Goal: Book appointment/travel/reservation

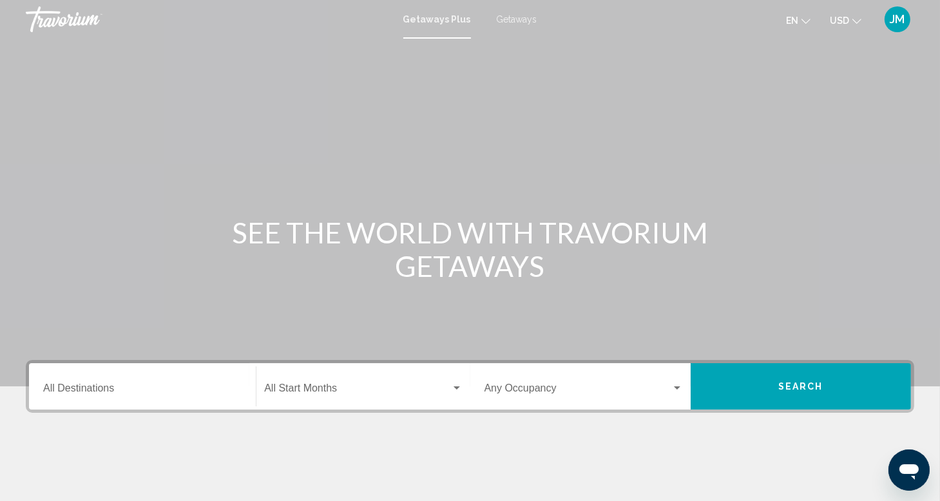
click at [61, 385] on input "Destination All Destinations" at bounding box center [142, 391] width 198 height 12
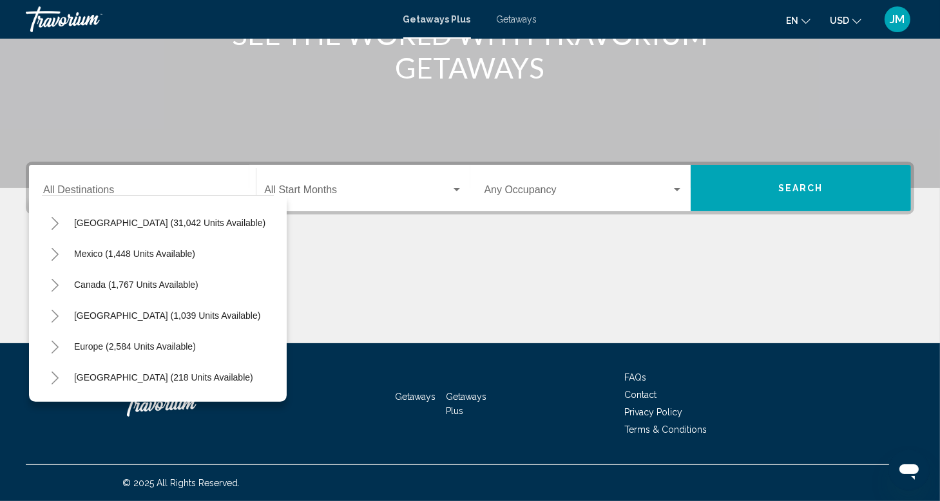
scroll to position [8, 0]
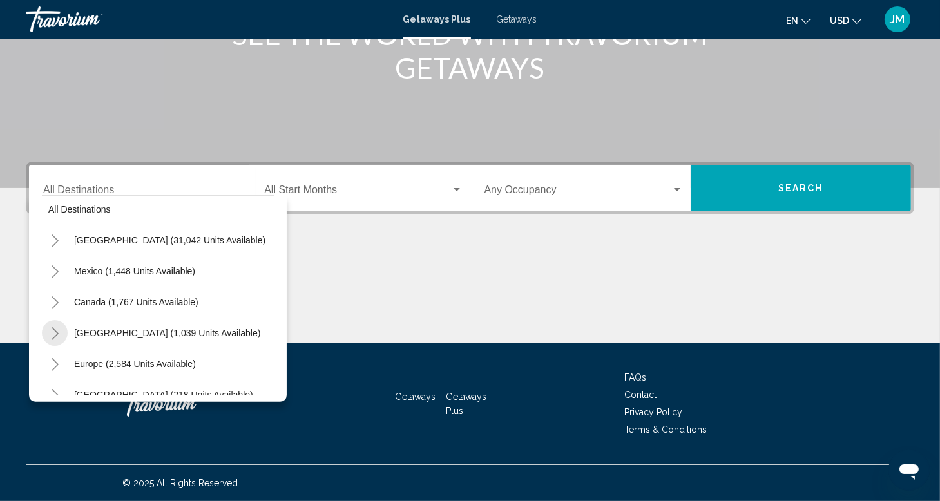
click at [56, 331] on icon "Toggle Caribbean & Atlantic Islands (1,039 units available)" at bounding box center [55, 333] width 7 height 13
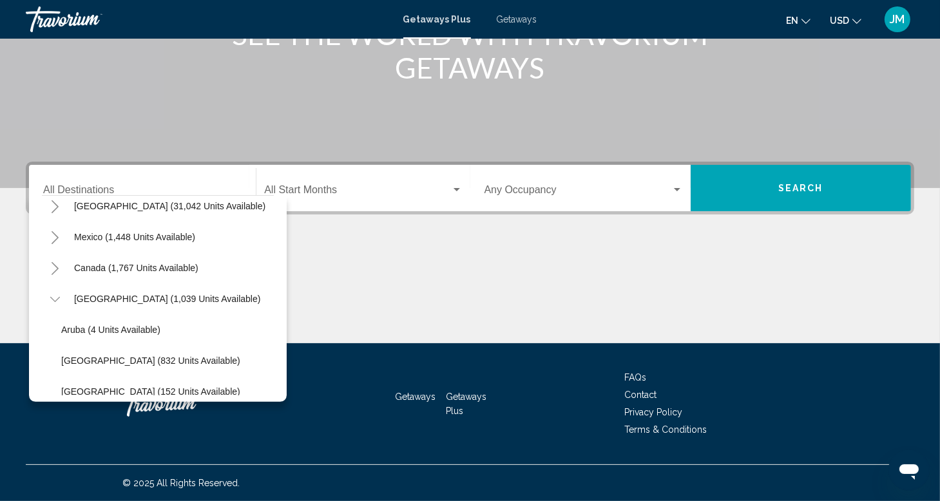
scroll to position [0, 0]
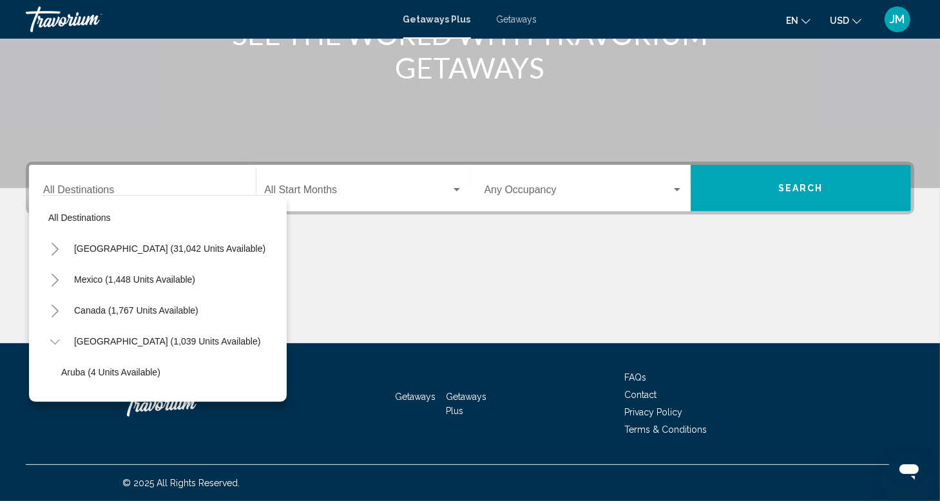
click at [55, 251] on icon "Toggle United States (31,042 units available)" at bounding box center [55, 249] width 7 height 13
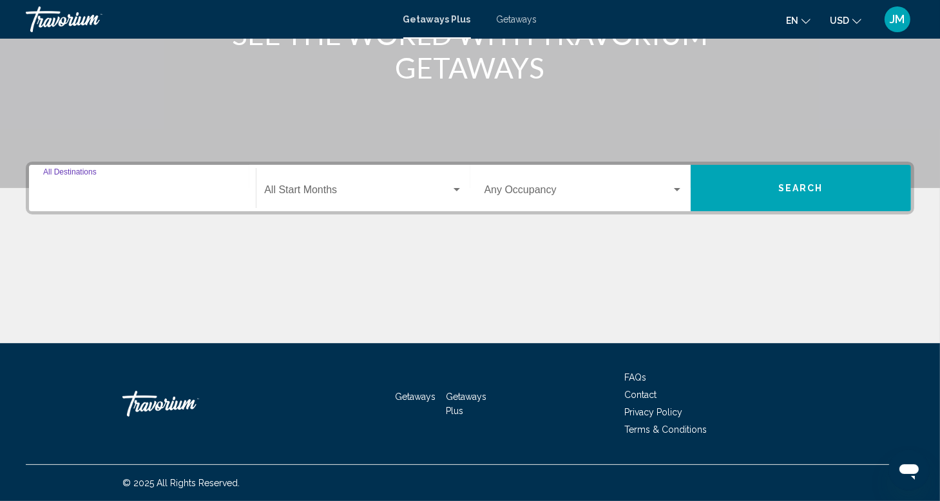
click at [73, 189] on input "Destination All Destinations" at bounding box center [142, 193] width 198 height 12
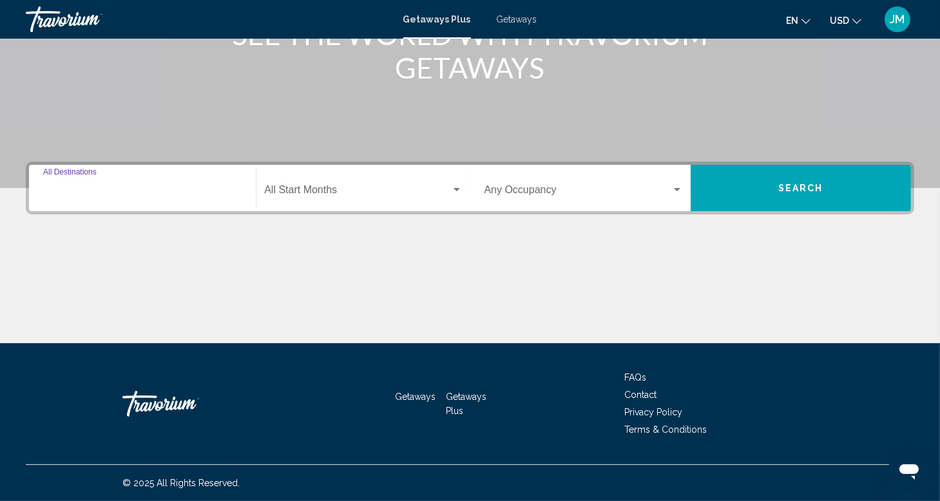
click at [66, 194] on input "Destination All Destinations" at bounding box center [142, 193] width 198 height 12
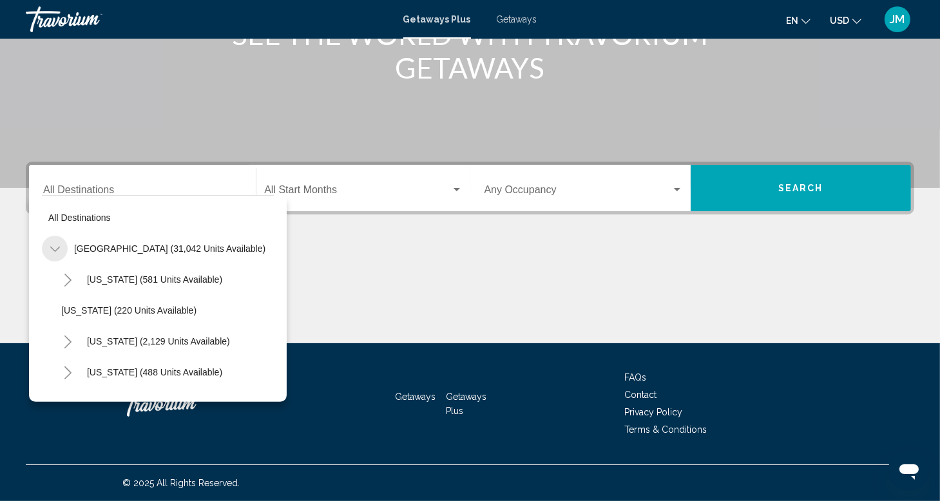
click at [52, 251] on icon "Toggle United States (31,042 units available)" at bounding box center [55, 249] width 10 height 13
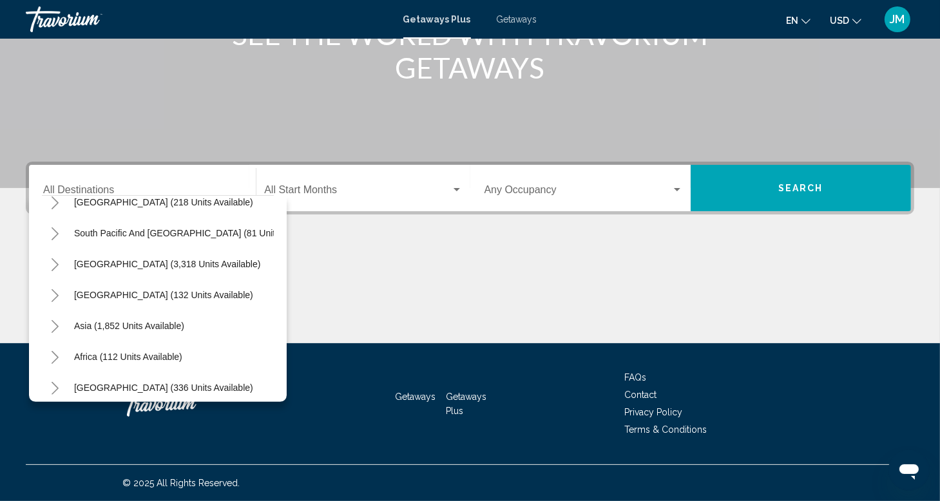
scroll to position [404, 0]
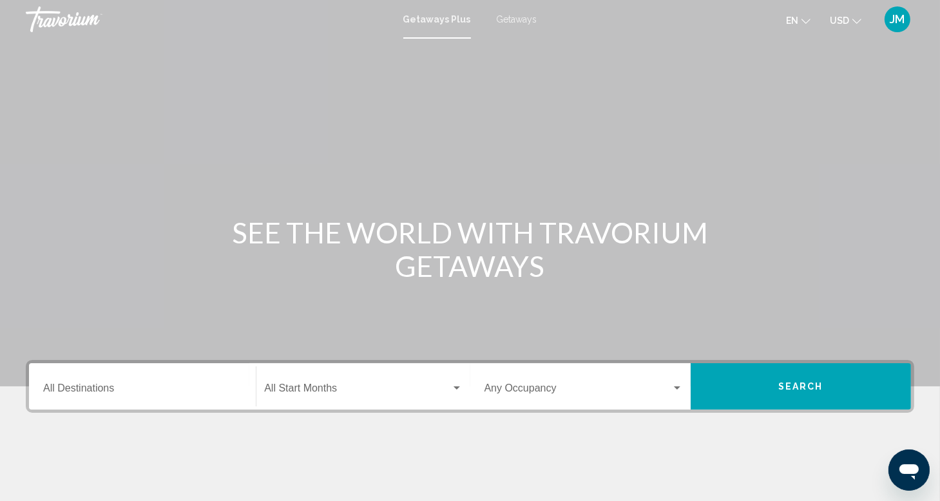
click at [513, 17] on span "Getaways" at bounding box center [517, 19] width 41 height 10
click at [50, 388] on input "Destination All Destinations" at bounding box center [142, 391] width 198 height 12
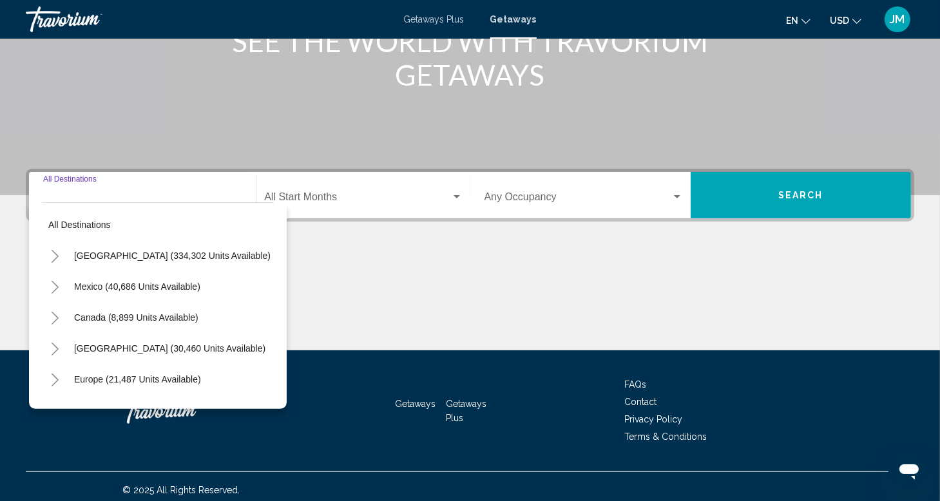
scroll to position [198, 0]
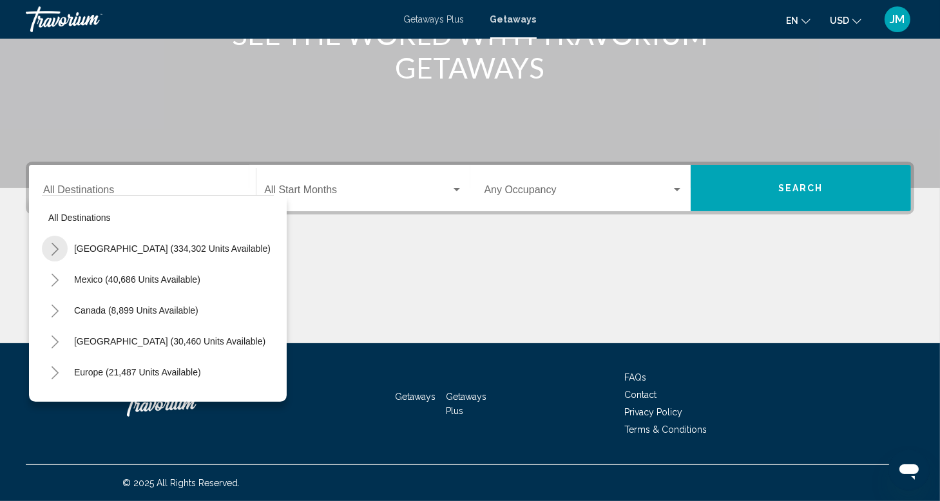
click at [55, 251] on icon "Toggle United States (334,302 units available)" at bounding box center [55, 249] width 7 height 13
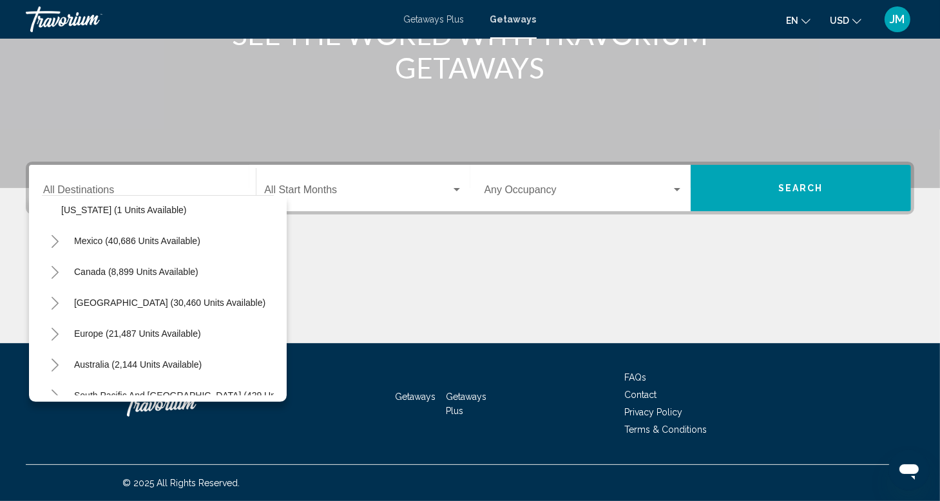
scroll to position [1487, 0]
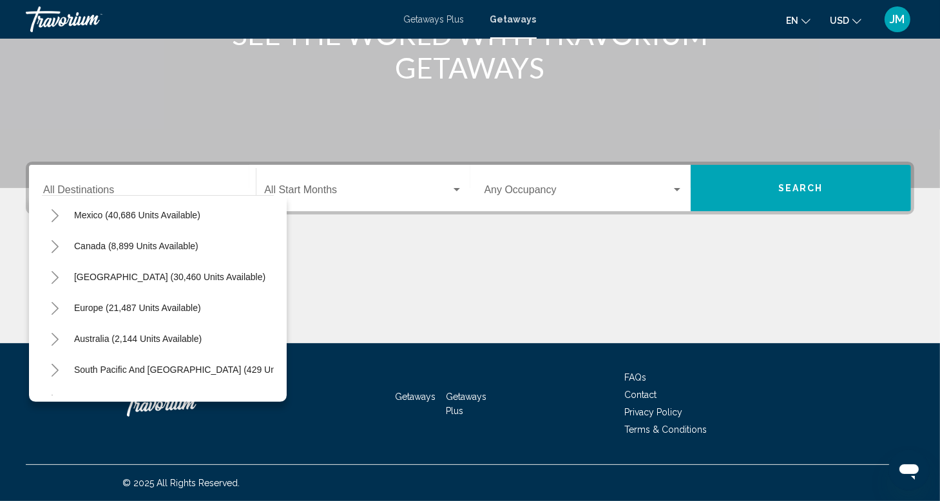
click at [56, 276] on icon "Toggle Caribbean & Atlantic Islands (30,460 units available)" at bounding box center [55, 277] width 10 height 13
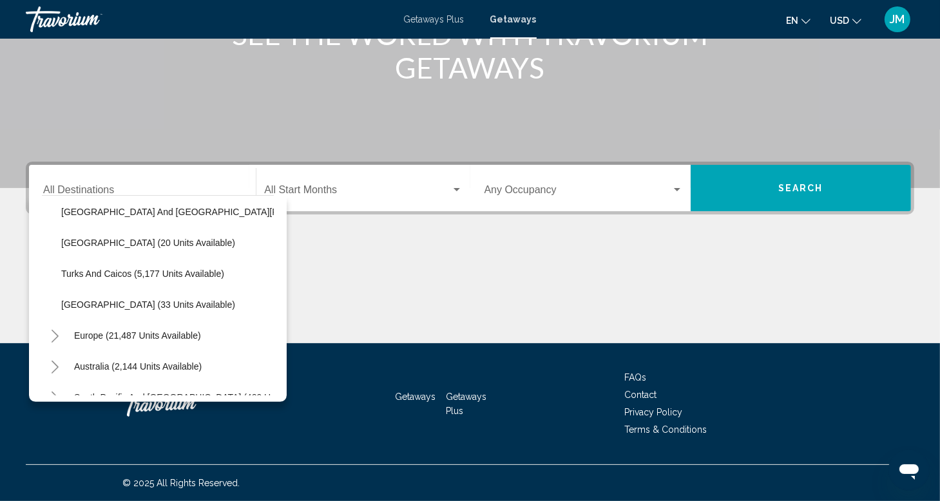
scroll to position [1899, 0]
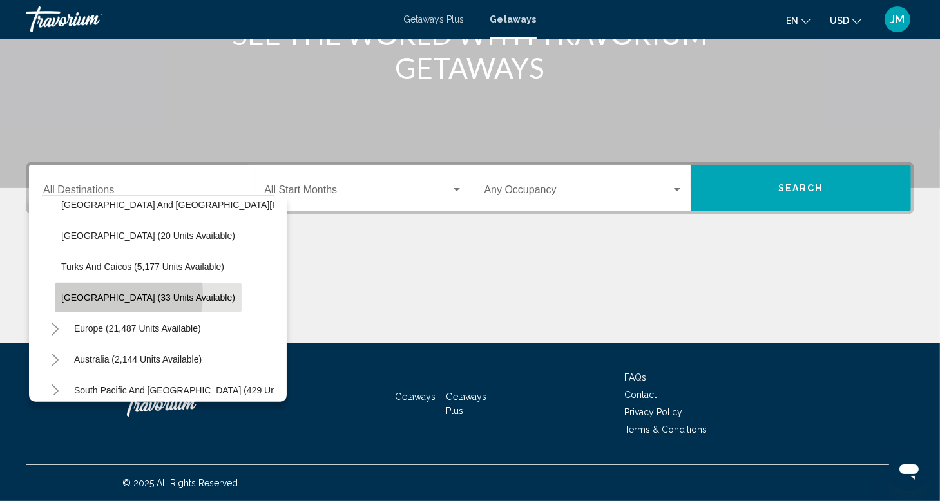
click at [100, 294] on span "[GEOGRAPHIC_DATA] (33 units available)" at bounding box center [148, 297] width 174 height 10
type input "**********"
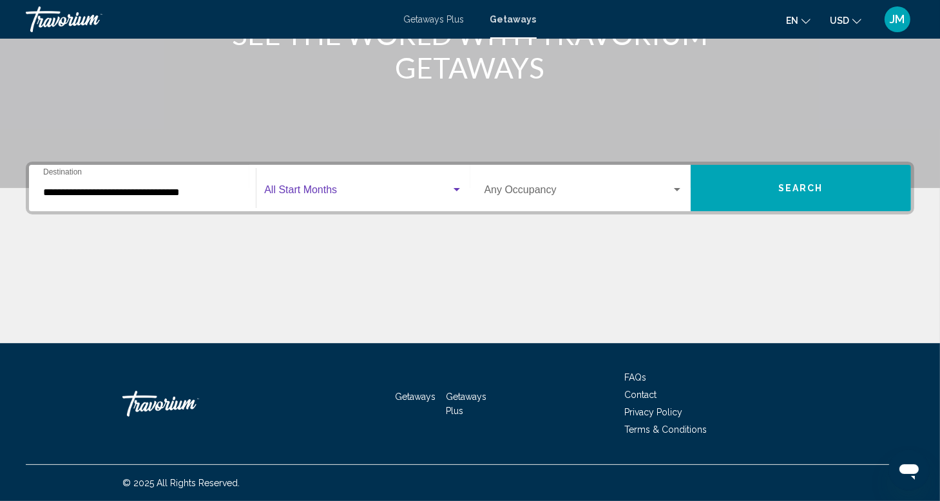
click at [322, 187] on span "Search widget" at bounding box center [357, 193] width 186 height 12
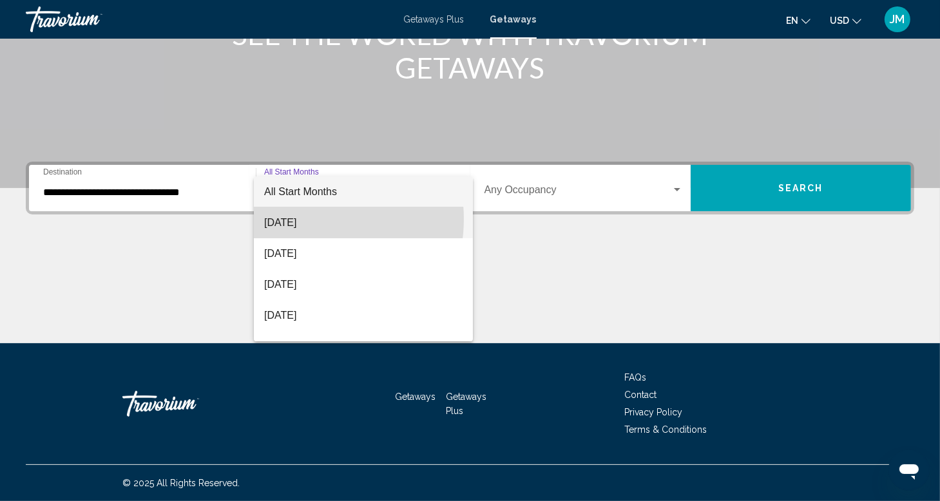
click at [299, 219] on span "[DATE]" at bounding box center [363, 222] width 198 height 31
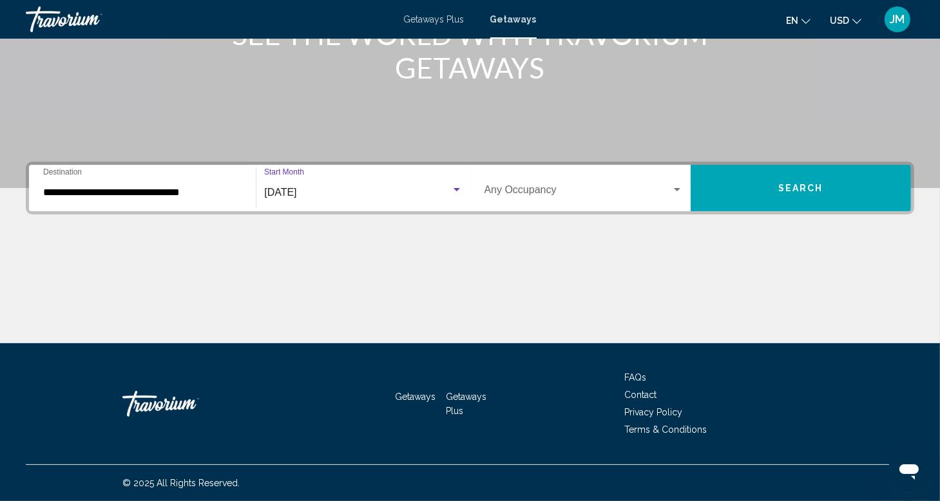
click at [796, 178] on button "Search" at bounding box center [801, 188] width 220 height 46
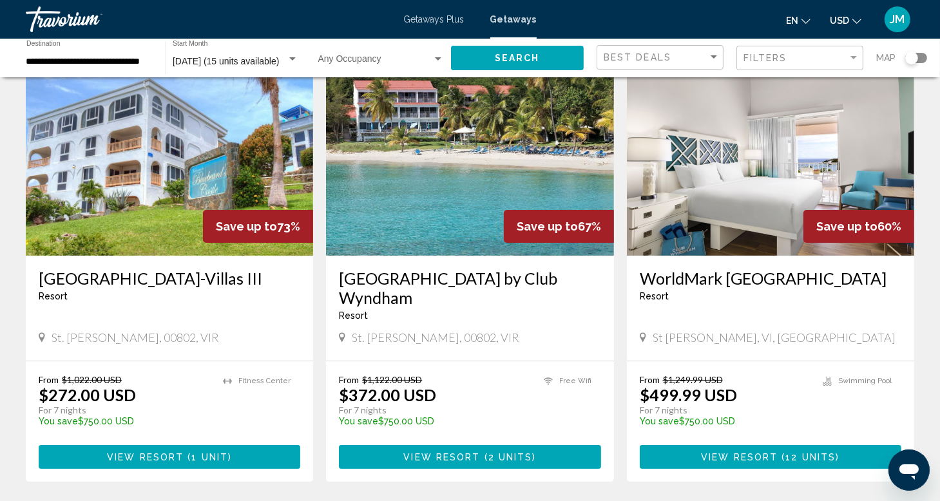
scroll to position [120, 0]
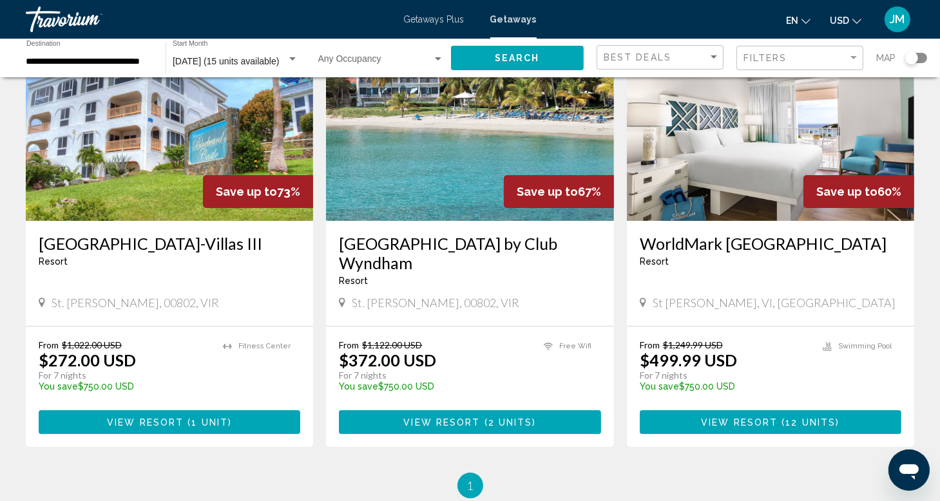
click at [181, 346] on p "From $1,022.00 USD" at bounding box center [124, 344] width 171 height 11
click at [157, 417] on span "View Resort" at bounding box center [145, 422] width 77 height 10
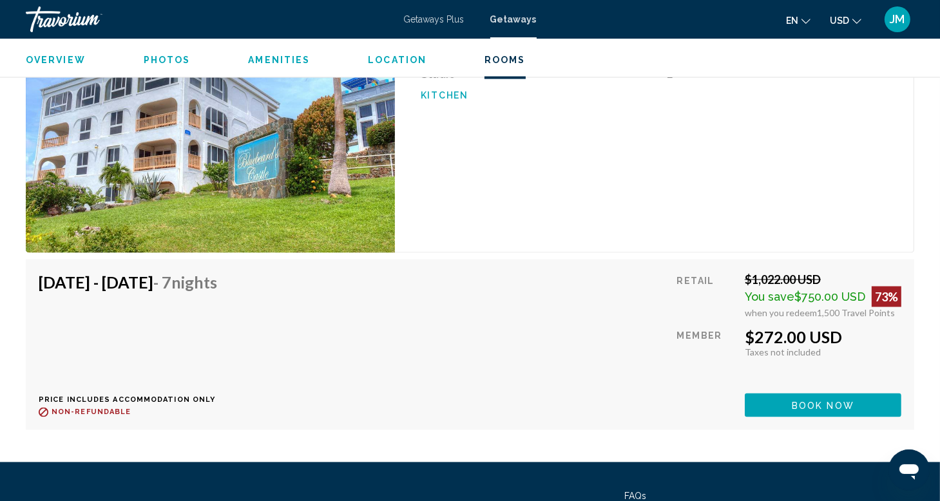
scroll to position [2083, 0]
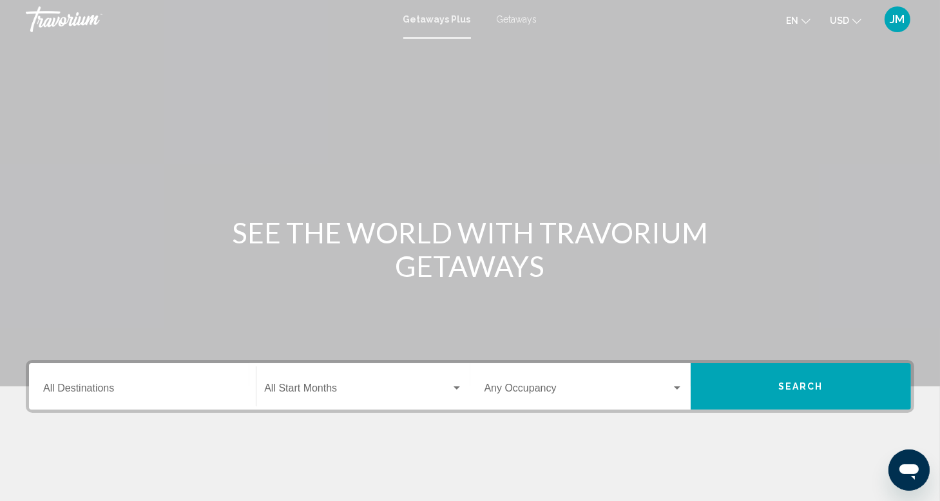
click at [513, 18] on span "Getaways" at bounding box center [517, 19] width 41 height 10
click at [86, 390] on input "Destination All Destinations" at bounding box center [142, 391] width 198 height 12
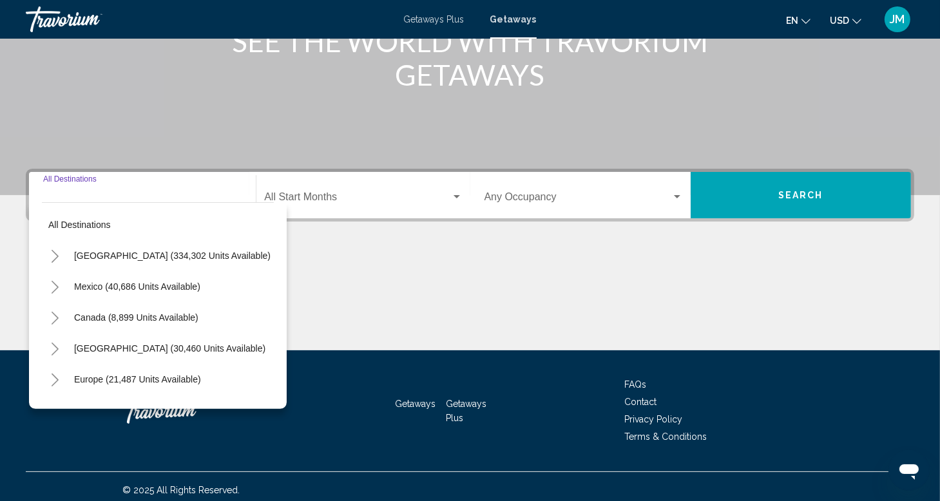
scroll to position [198, 0]
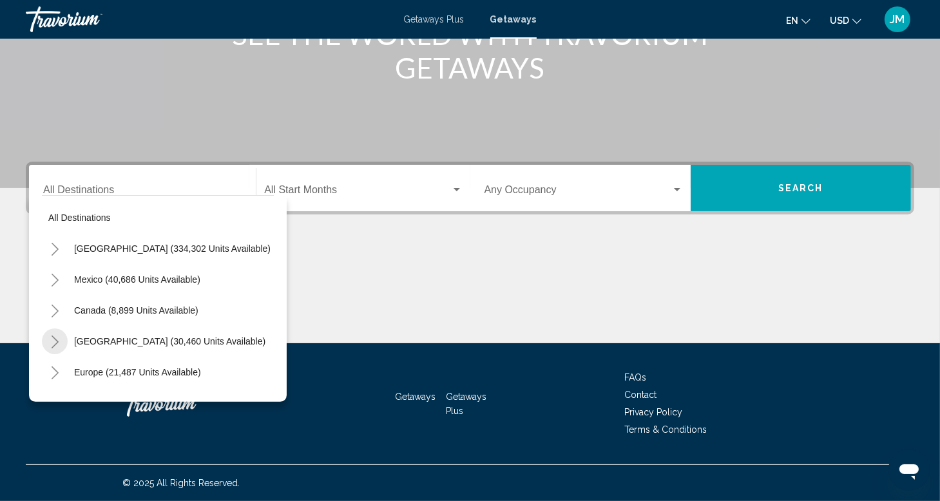
click at [54, 341] on icon "Toggle Caribbean & Atlantic Islands (30,460 units available)" at bounding box center [55, 342] width 10 height 13
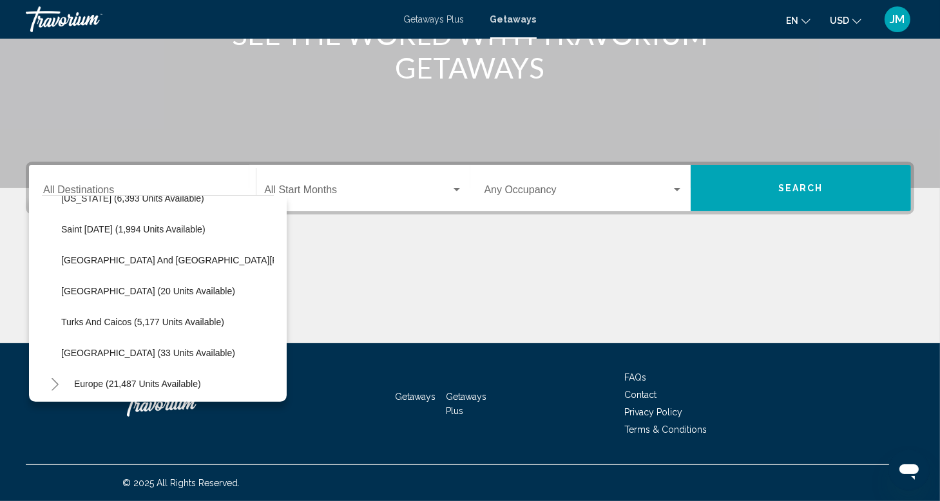
scroll to position [447, 0]
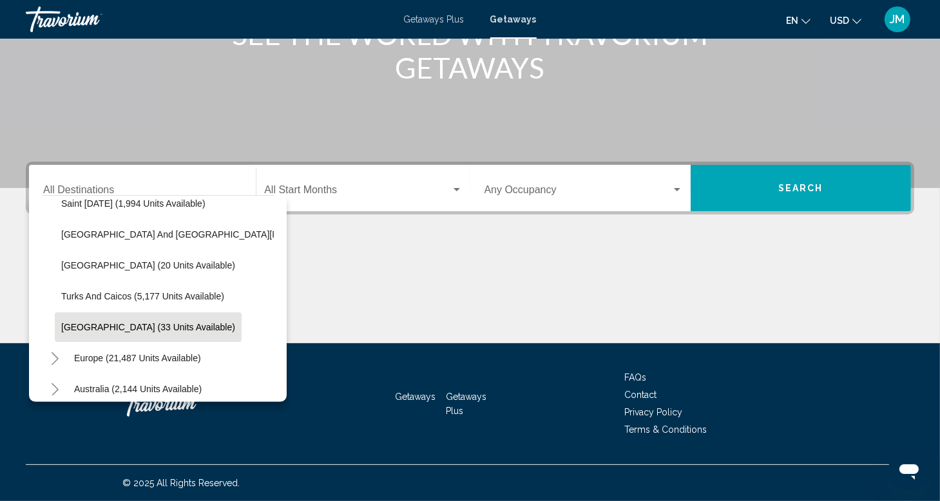
click at [91, 323] on span "[GEOGRAPHIC_DATA] (33 units available)" at bounding box center [148, 327] width 174 height 10
type input "**********"
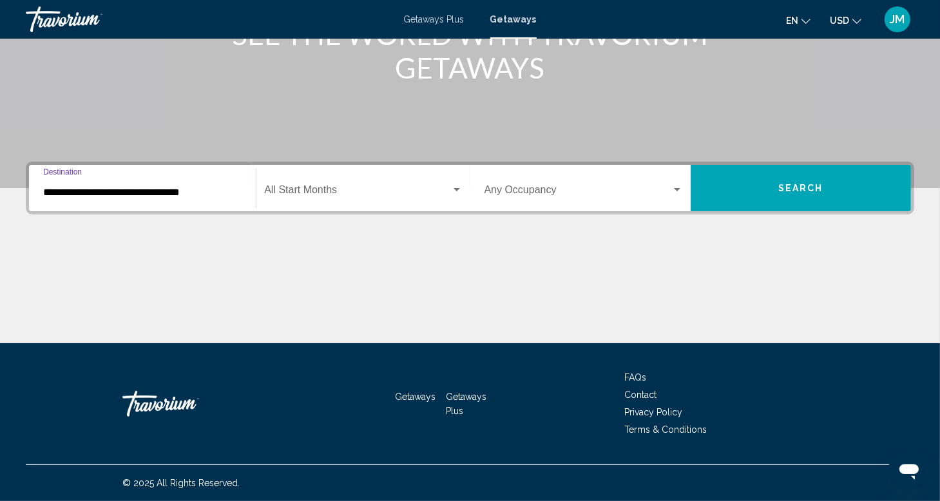
click at [309, 188] on span "Search widget" at bounding box center [357, 193] width 186 height 12
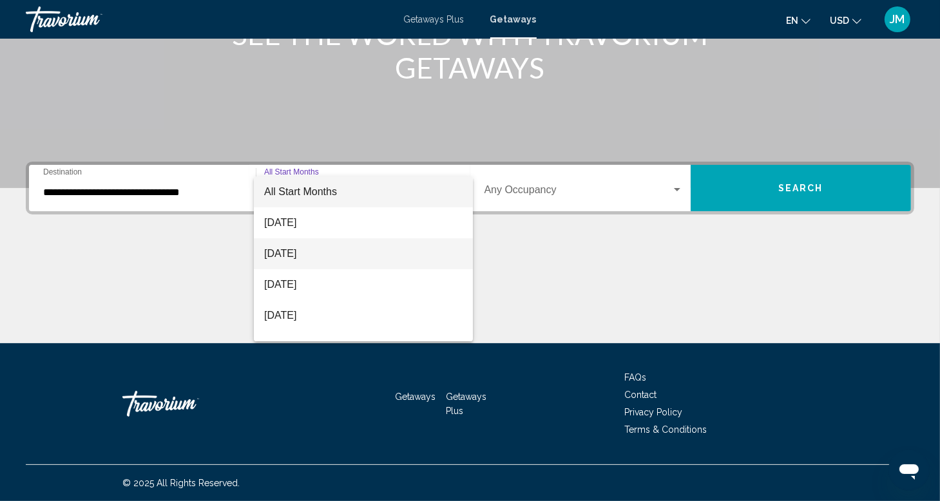
click at [284, 253] on span "[DATE]" at bounding box center [363, 253] width 198 height 31
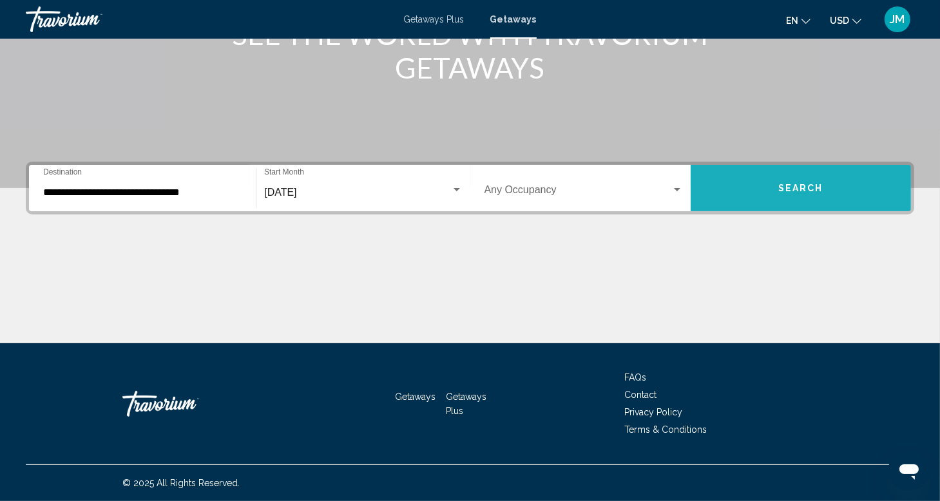
click at [794, 184] on span "Search" at bounding box center [800, 189] width 45 height 10
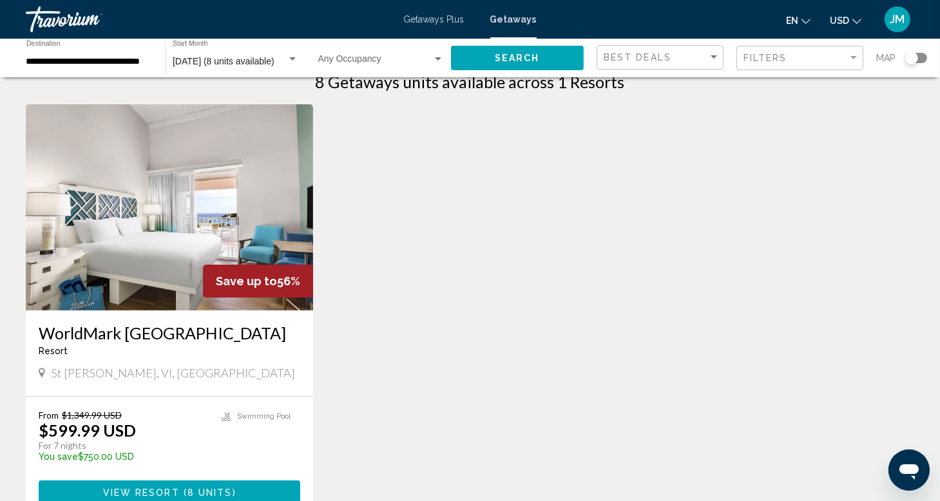
scroll to position [26, 0]
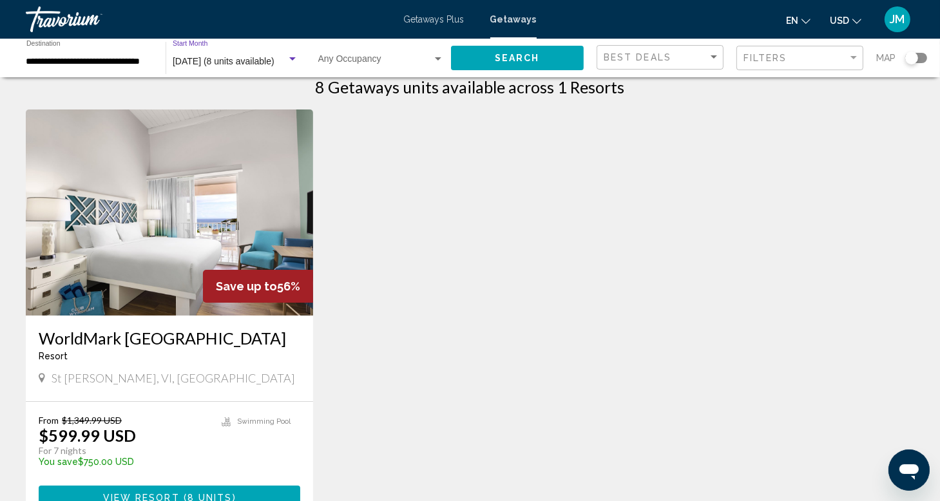
click at [227, 61] on span "[DATE] (8 units available)" at bounding box center [224, 61] width 102 height 10
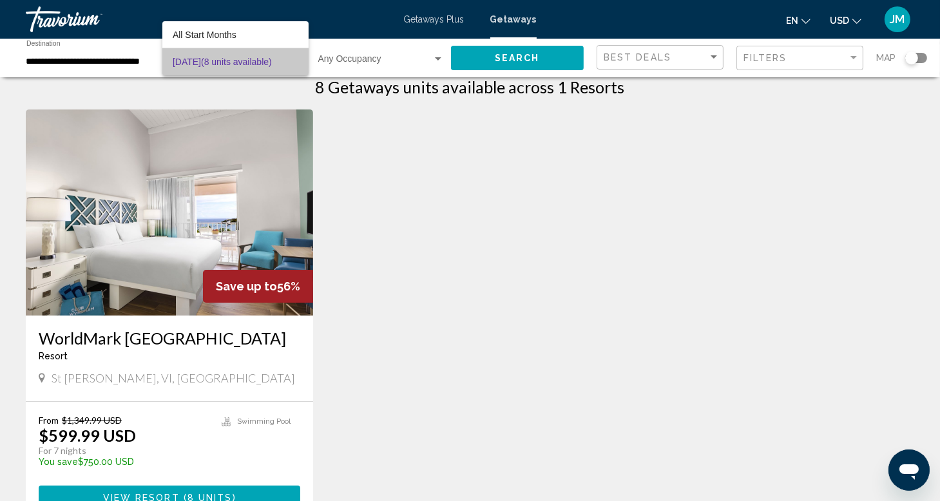
click at [227, 61] on span "[DATE] (8 units available)" at bounding box center [236, 61] width 126 height 27
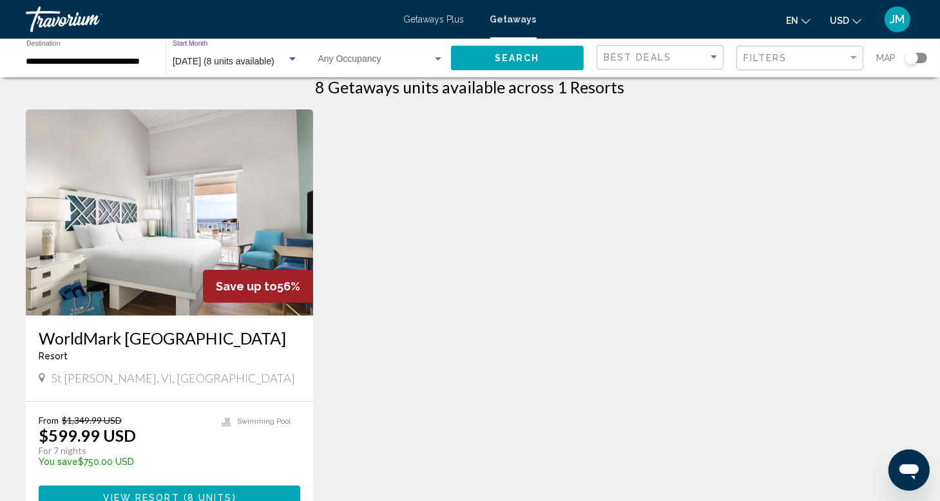
click at [292, 61] on div "Search widget" at bounding box center [293, 59] width 12 height 10
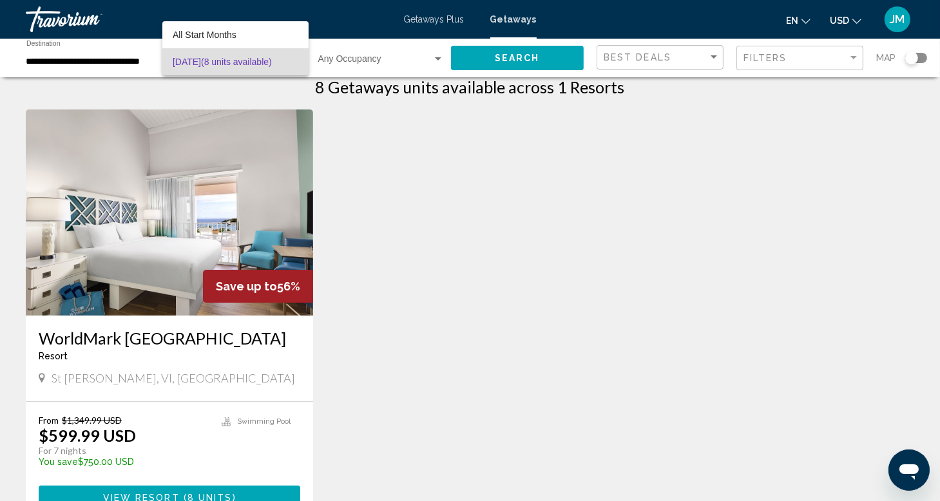
click at [292, 61] on span "[DATE] (8 units available)" at bounding box center [236, 61] width 126 height 27
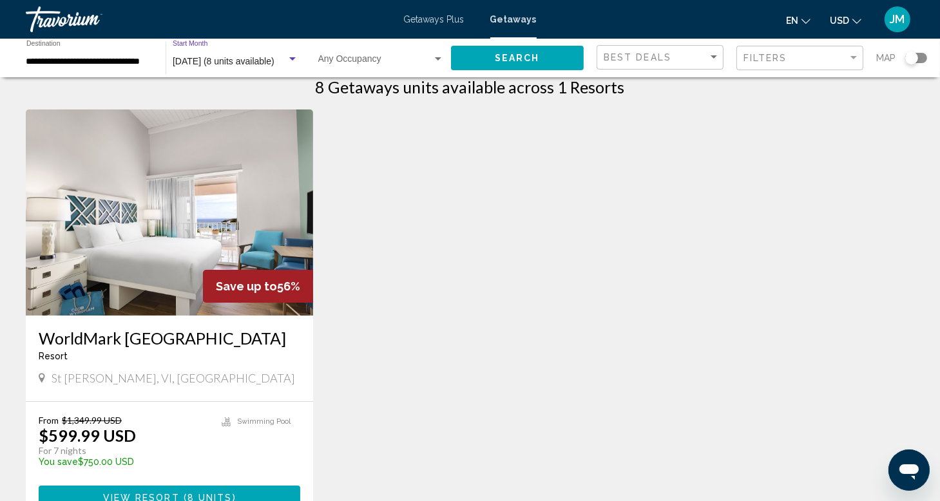
click at [292, 61] on div "Search widget" at bounding box center [293, 59] width 12 height 10
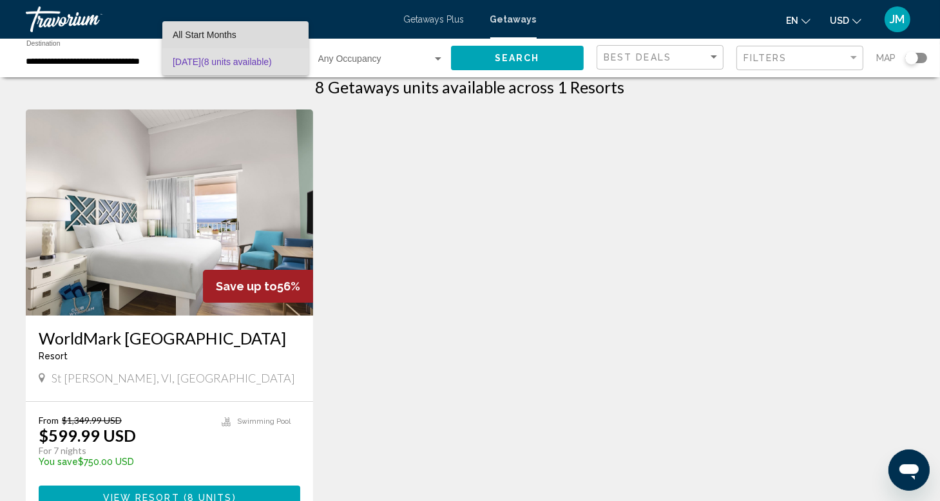
click at [191, 32] on span "All Start Months" at bounding box center [205, 35] width 64 height 10
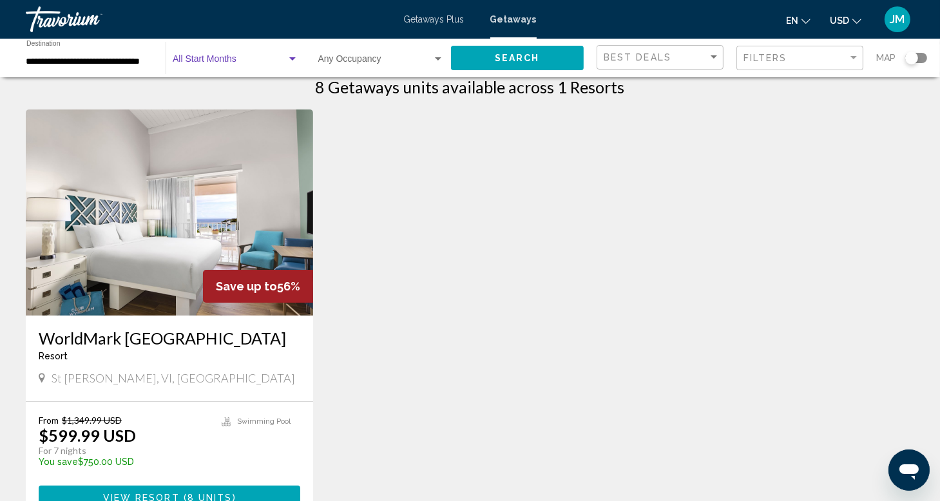
click at [202, 55] on div "Start Month All Start Months" at bounding box center [236, 58] width 126 height 35
